Goal: Communication & Community: Answer question/provide support

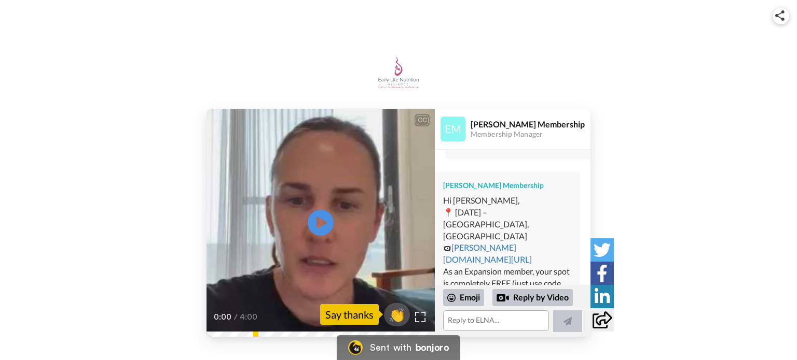
scroll to position [315, 0]
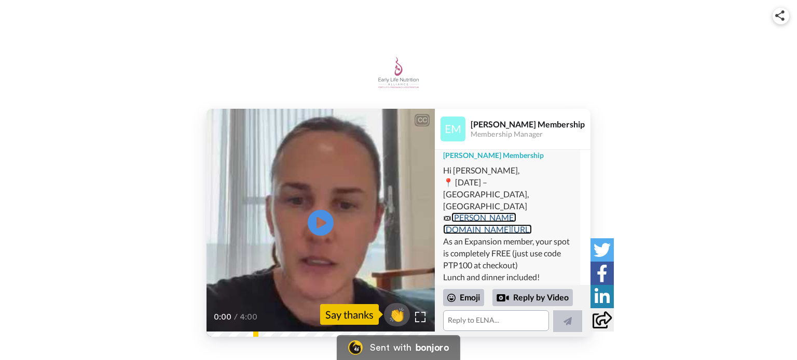
click at [490, 213] on link "[PERSON_NAME][DOMAIN_NAME][URL]" at bounding box center [487, 224] width 89 height 22
click at [518, 213] on link "[PERSON_NAME][DOMAIN_NAME][URL]" at bounding box center [487, 224] width 89 height 22
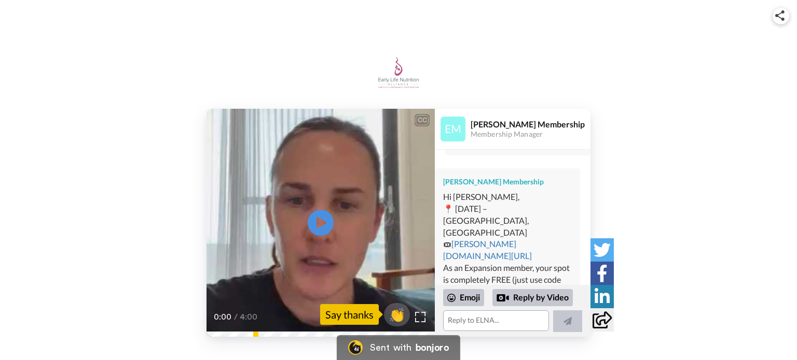
scroll to position [315, 0]
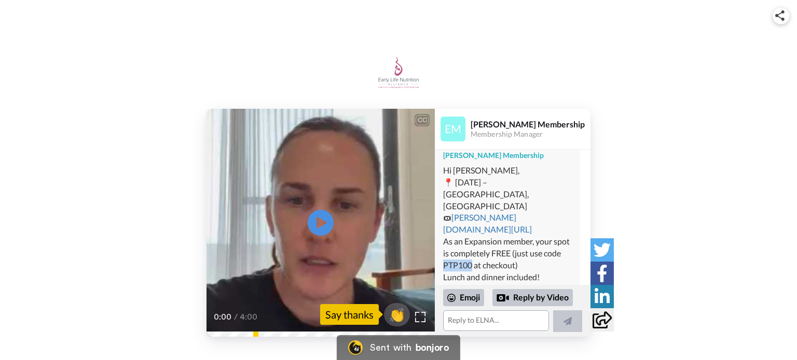
drag, startPoint x: 463, startPoint y: 252, endPoint x: 492, endPoint y: 253, distance: 29.1
click at [492, 253] on div "Hi [PERSON_NAME], 📍 [DATE] – [GEOGRAPHIC_DATA], [GEOGRAPHIC_DATA] 🎟 [PERSON_NAM…" at bounding box center [507, 224] width 129 height 118
copy div "PTP100"
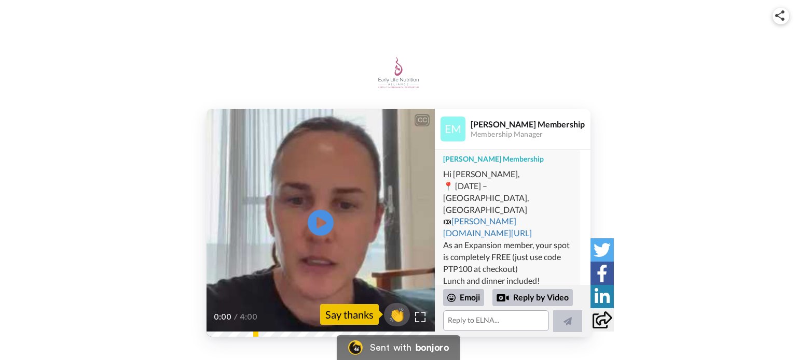
scroll to position [315, 0]
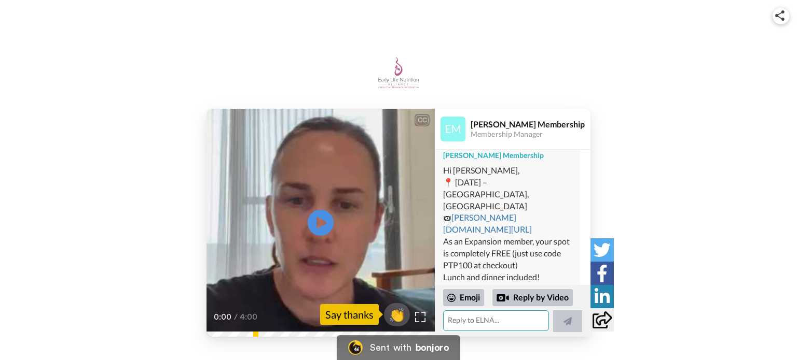
click at [475, 321] on textarea at bounding box center [496, 321] width 106 height 21
click at [483, 213] on link "[PERSON_NAME][DOMAIN_NAME][URL]" at bounding box center [487, 224] width 89 height 22
click at [473, 330] on textarea at bounding box center [496, 321] width 106 height 21
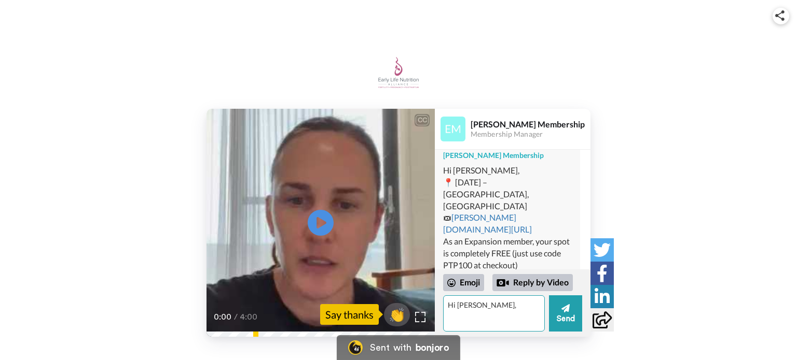
type textarea "Hi [PERSON_NAME],"
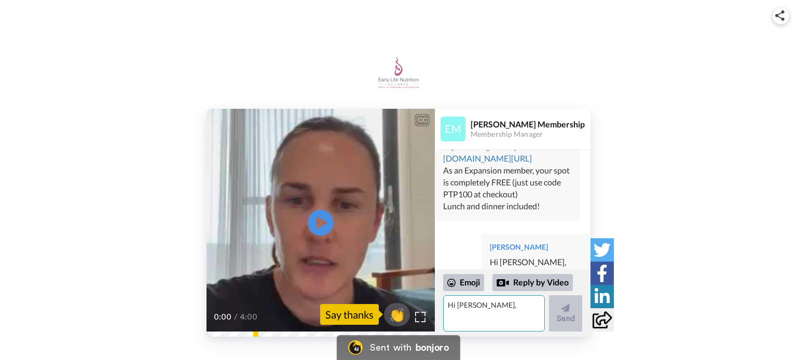
click at [487, 299] on textarea "Hi [PERSON_NAME]," at bounding box center [494, 314] width 102 height 36
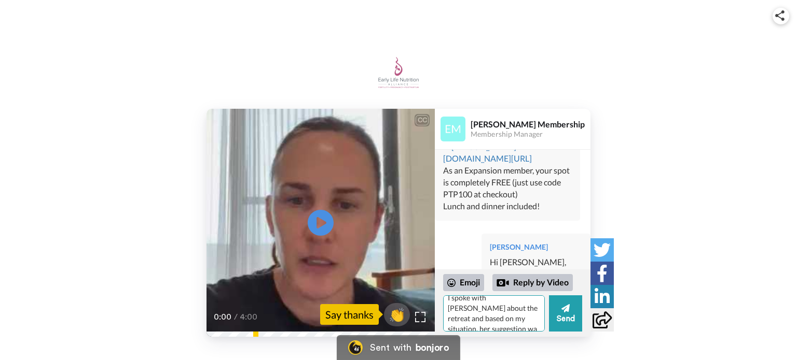
scroll to position [14, 0]
click at [512, 316] on textarea "I spoke with [PERSON_NAME] about the retreat and based on my situation, her sug…" at bounding box center [494, 314] width 102 height 36
paste textarea "FNCE ticket not included"
type textarea "I spoke with [PERSON_NAME] about the retreat and based on my situation, she sug…"
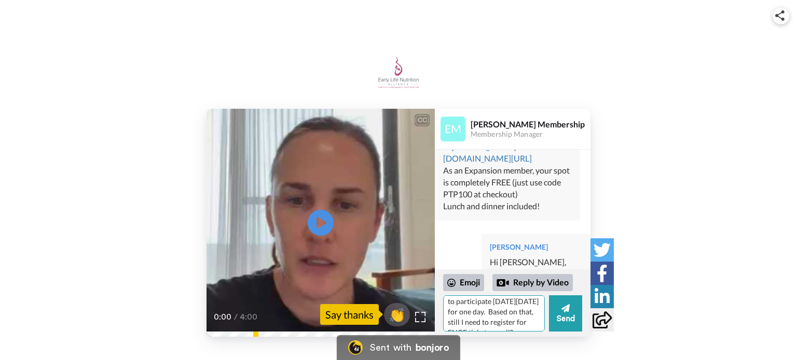
scroll to position [370, 0]
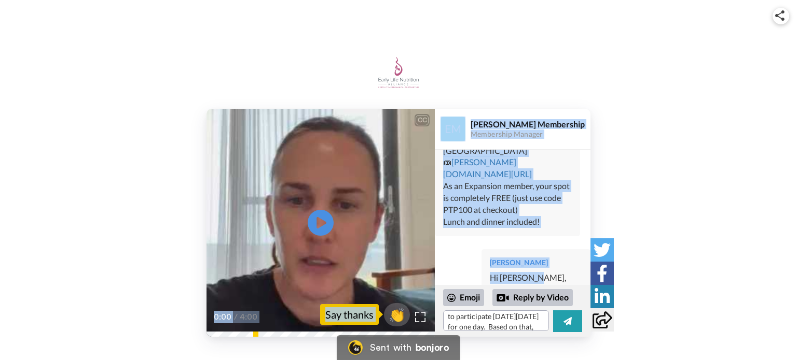
drag, startPoint x: 540, startPoint y: 265, endPoint x: 419, endPoint y: 268, distance: 121.4
click at [419, 268] on div "CC Play/Pause 0:00 / 4:00 👏 Say thanks [PERSON_NAME] Membership Membership Mana…" at bounding box center [398, 223] width 384 height 228
click at [451, 263] on div "[PERSON_NAME] Hi [PERSON_NAME]," at bounding box center [513, 270] width 156 height 56
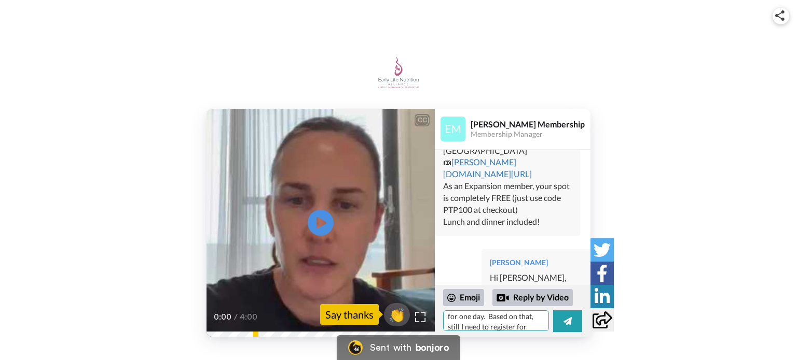
scroll to position [61, 0]
click at [563, 321] on icon at bounding box center [567, 321] width 8 height 10
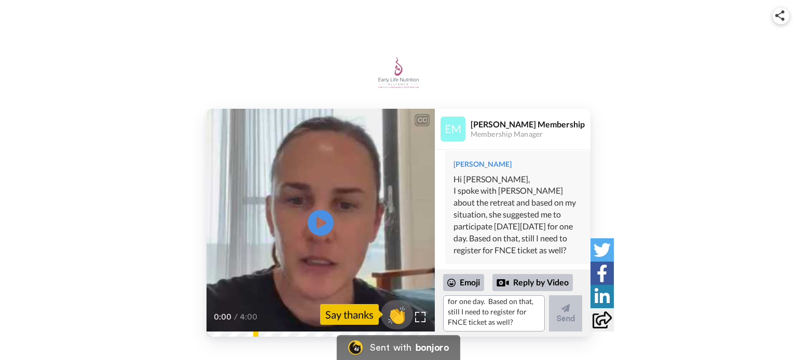
scroll to position [0, 0]
click at [490, 308] on textarea "I spoke with [PERSON_NAME] about the retreat and based on my situation, she sug…" at bounding box center [494, 314] width 102 height 36
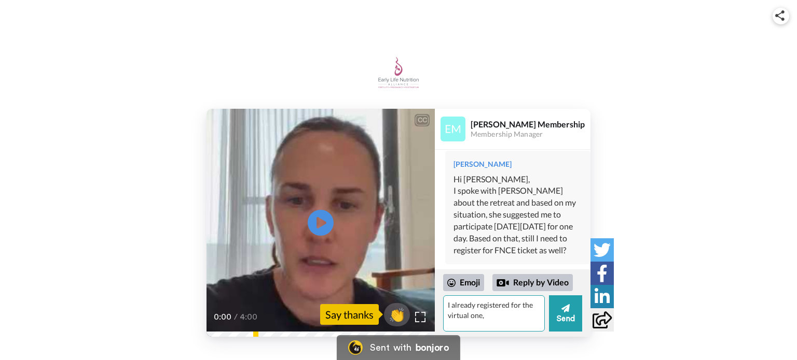
type textarea "I already registered for the virtual one,"
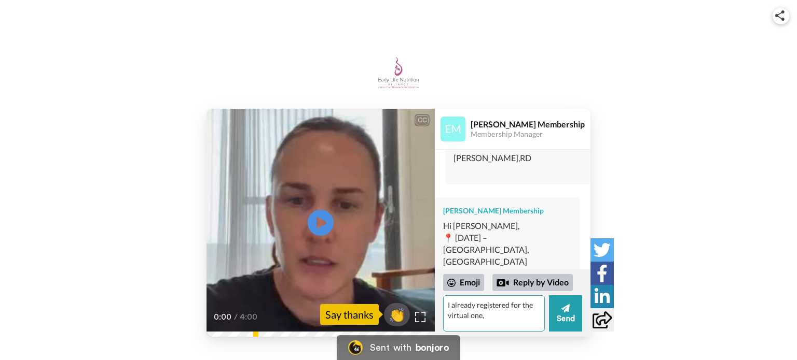
scroll to position [311, 0]
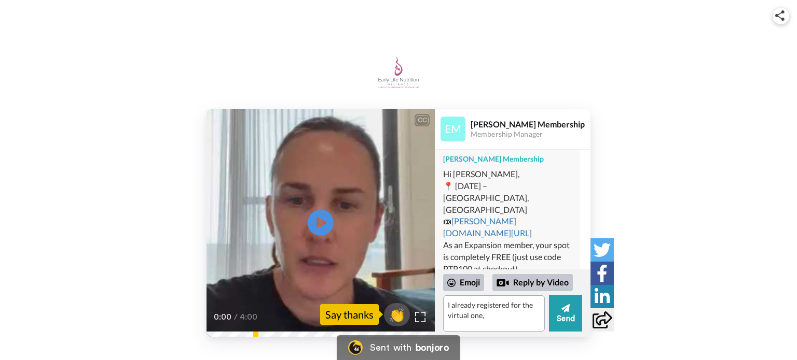
click at [520, 215] on div "Hi [PERSON_NAME], 📍 [DATE] – [GEOGRAPHIC_DATA], [GEOGRAPHIC_DATA] 🎟 [PERSON_NAM…" at bounding box center [507, 228] width 129 height 118
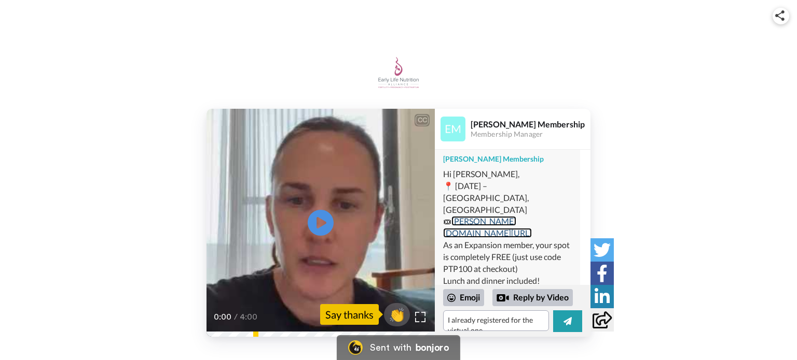
click at [520, 216] on link "[PERSON_NAME][DOMAIN_NAME][URL]" at bounding box center [487, 227] width 89 height 22
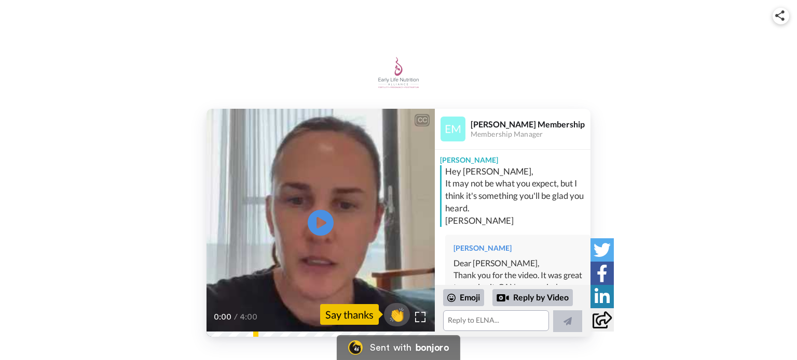
scroll to position [315, 0]
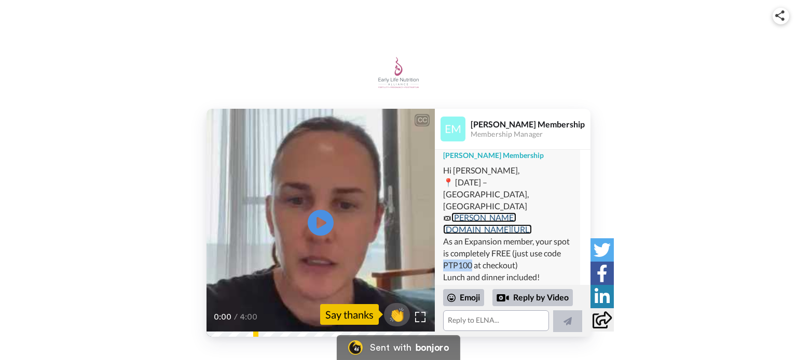
click at [523, 213] on link "[PERSON_NAME][DOMAIN_NAME][URL]" at bounding box center [487, 224] width 89 height 22
